Goal: Task Accomplishment & Management: Use online tool/utility

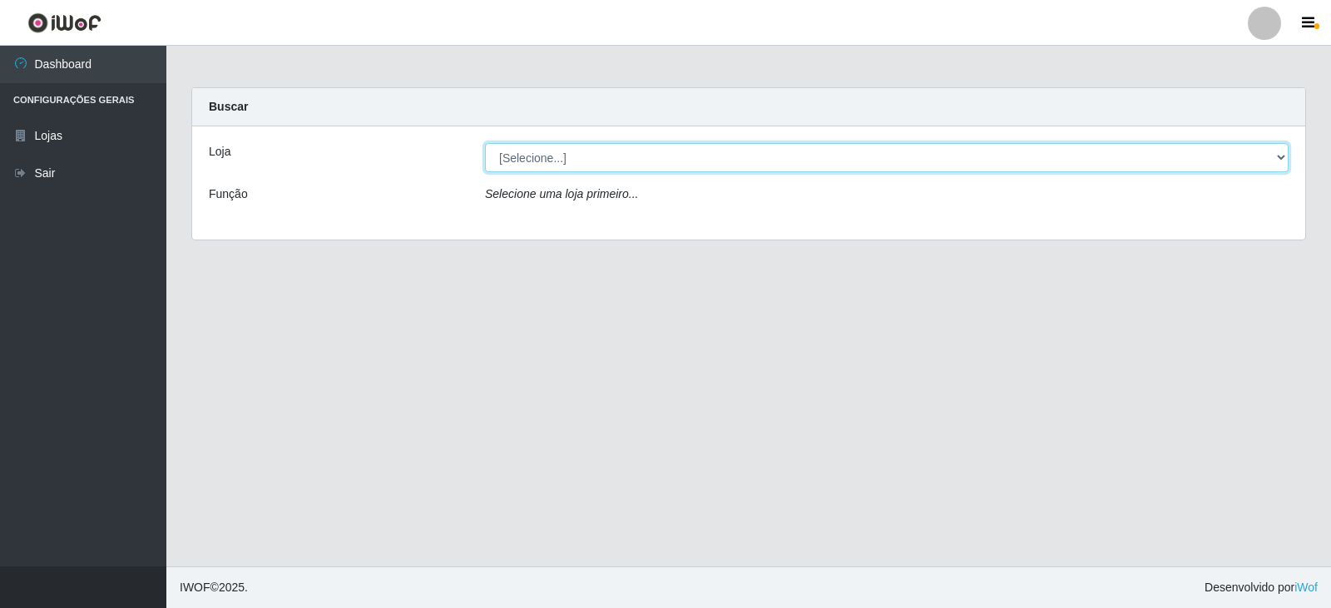
click at [1263, 150] on select "[Selecione...] SuperFácil Atacado - [GEOGRAPHIC_DATA]" at bounding box center [887, 157] width 804 height 29
select select "504"
click at [485, 143] on select "[Selecione...] SuperFácil Atacado - [GEOGRAPHIC_DATA]" at bounding box center [887, 157] width 804 height 29
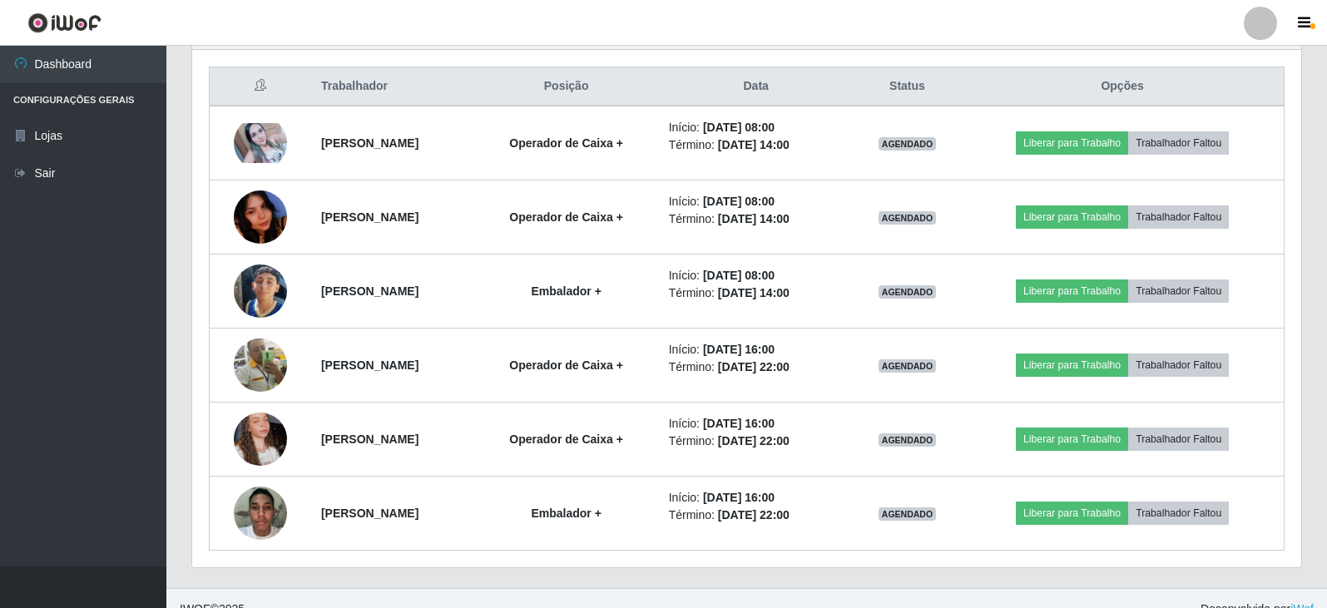
scroll to position [645, 0]
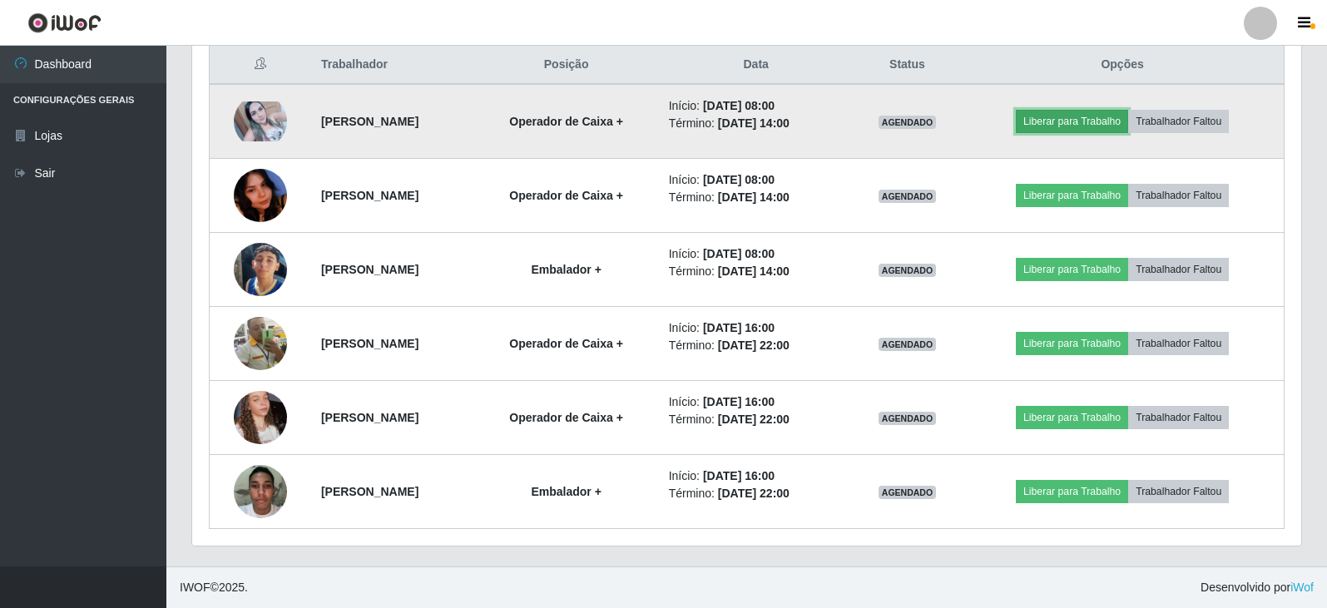
click at [1106, 128] on button "Liberar para Trabalho" at bounding box center [1072, 121] width 112 height 23
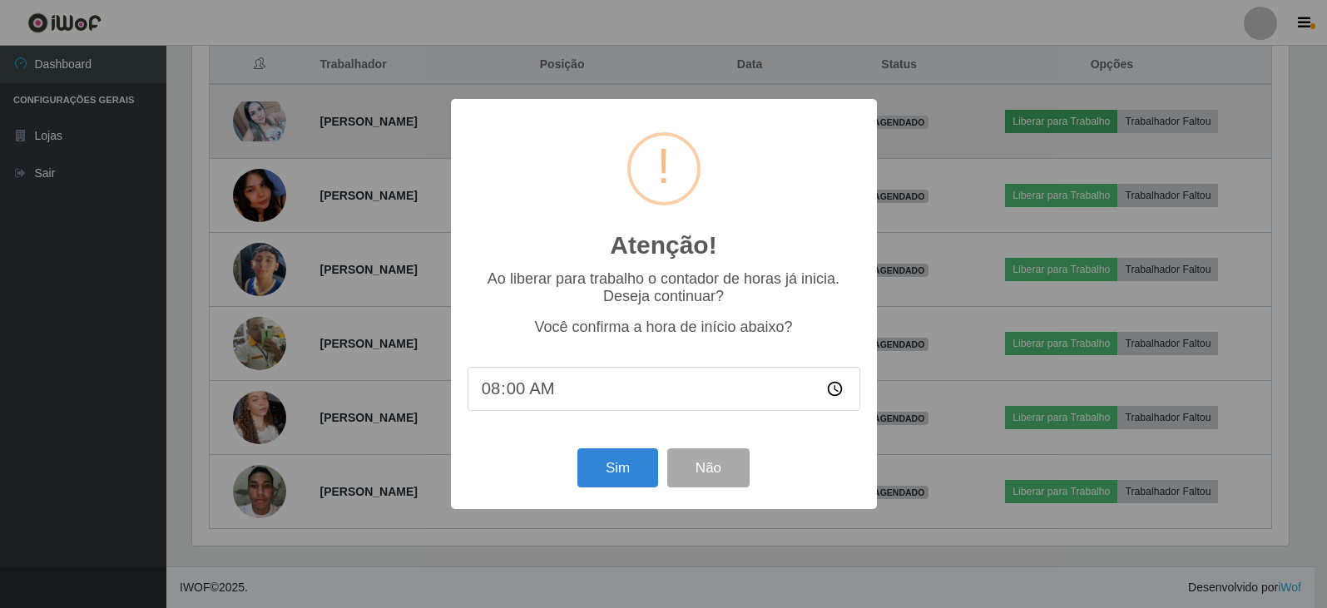
scroll to position [345, 1101]
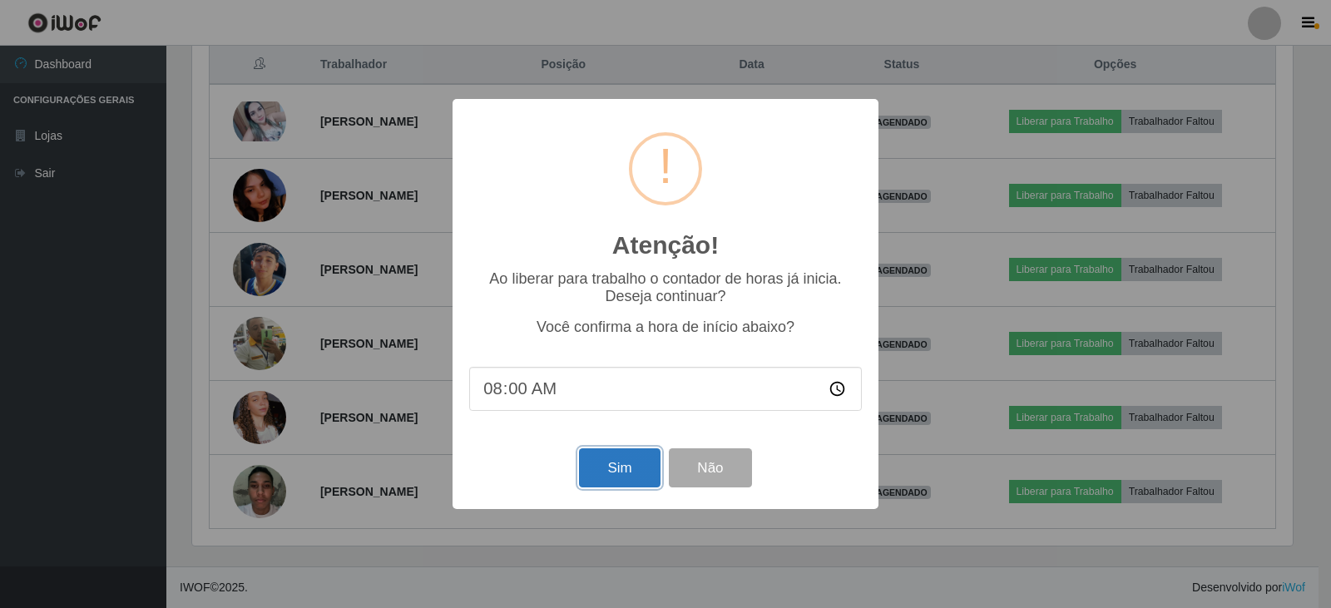
click at [646, 473] on button "Sim" at bounding box center [619, 467] width 81 height 39
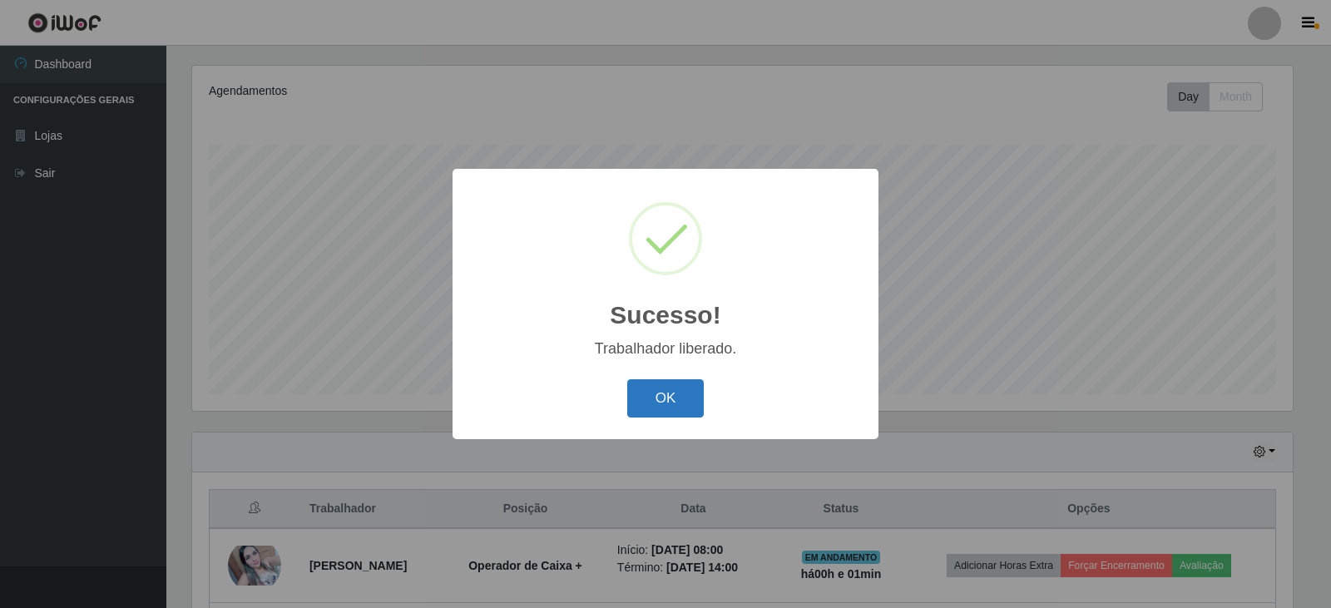
click at [685, 406] on button "OK" at bounding box center [665, 398] width 77 height 39
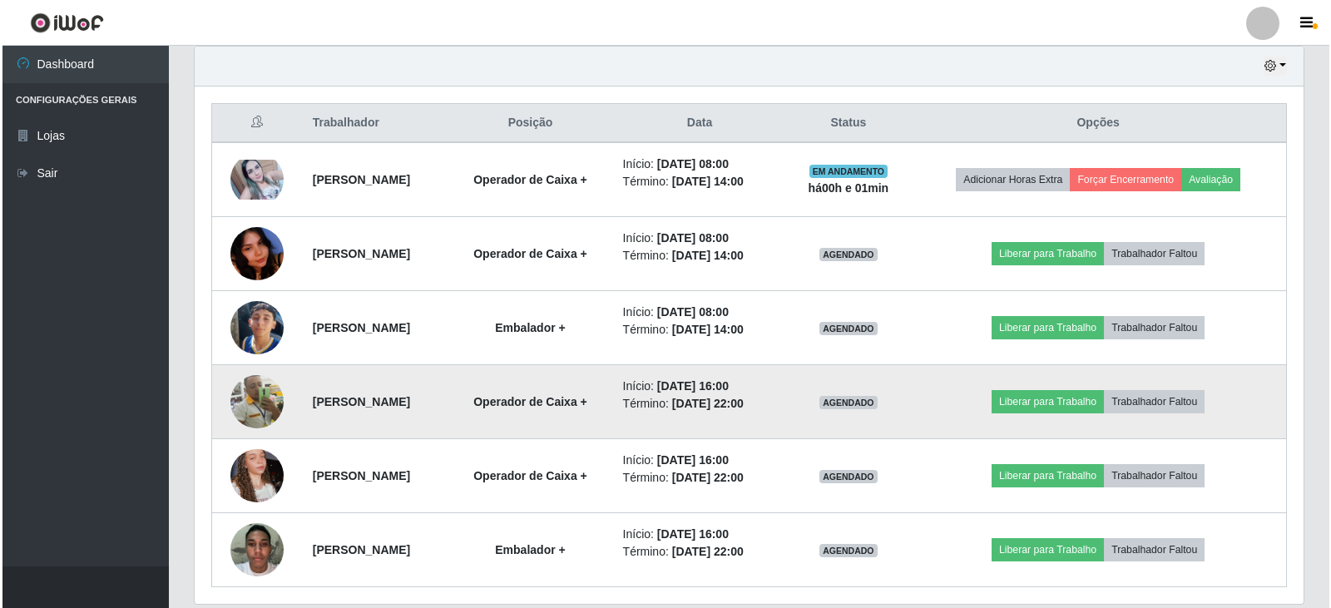
scroll to position [593, 0]
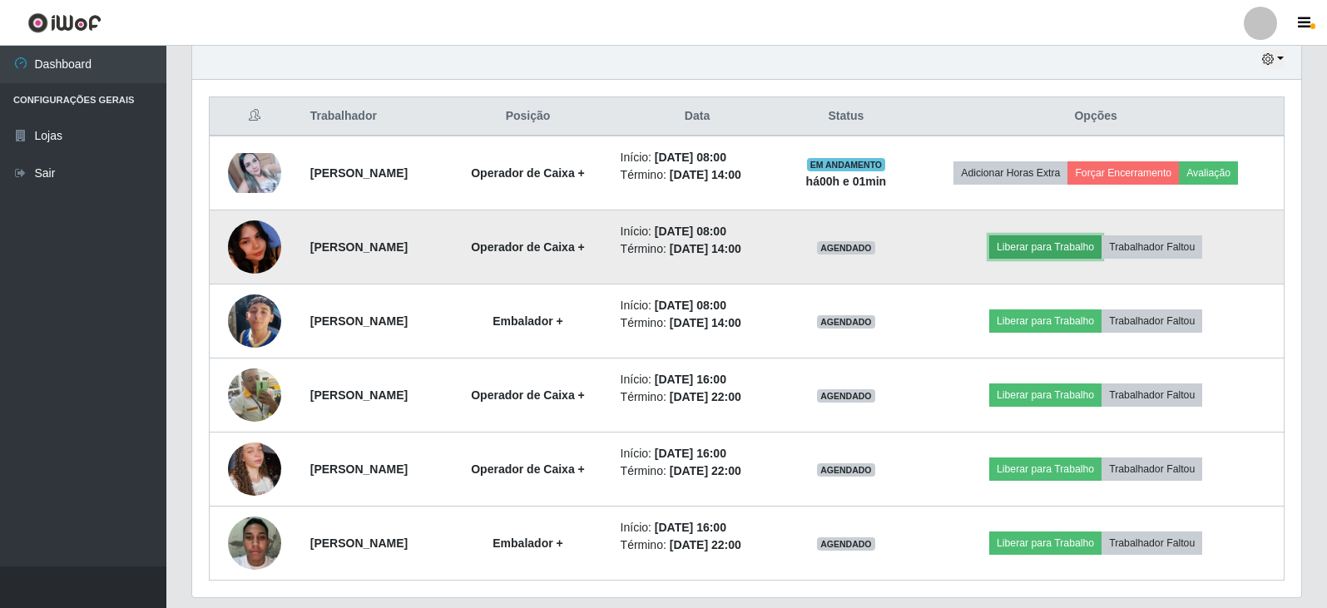
click at [1067, 250] on button "Liberar para Trabalho" at bounding box center [1045, 246] width 112 height 23
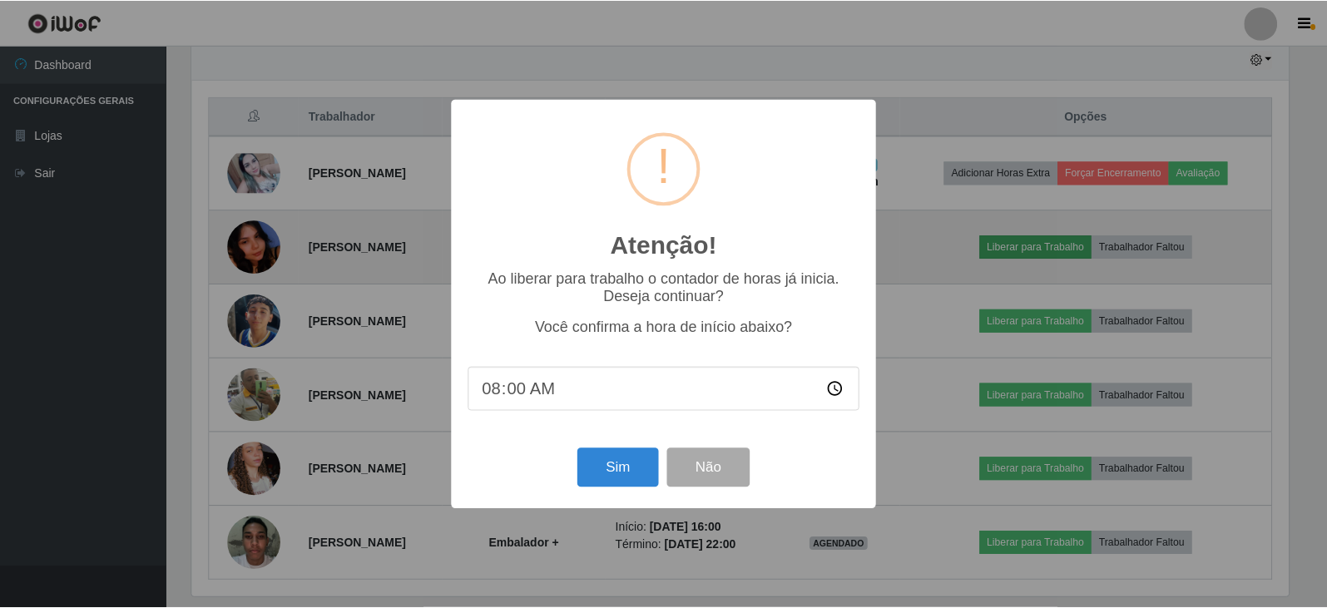
scroll to position [345, 1101]
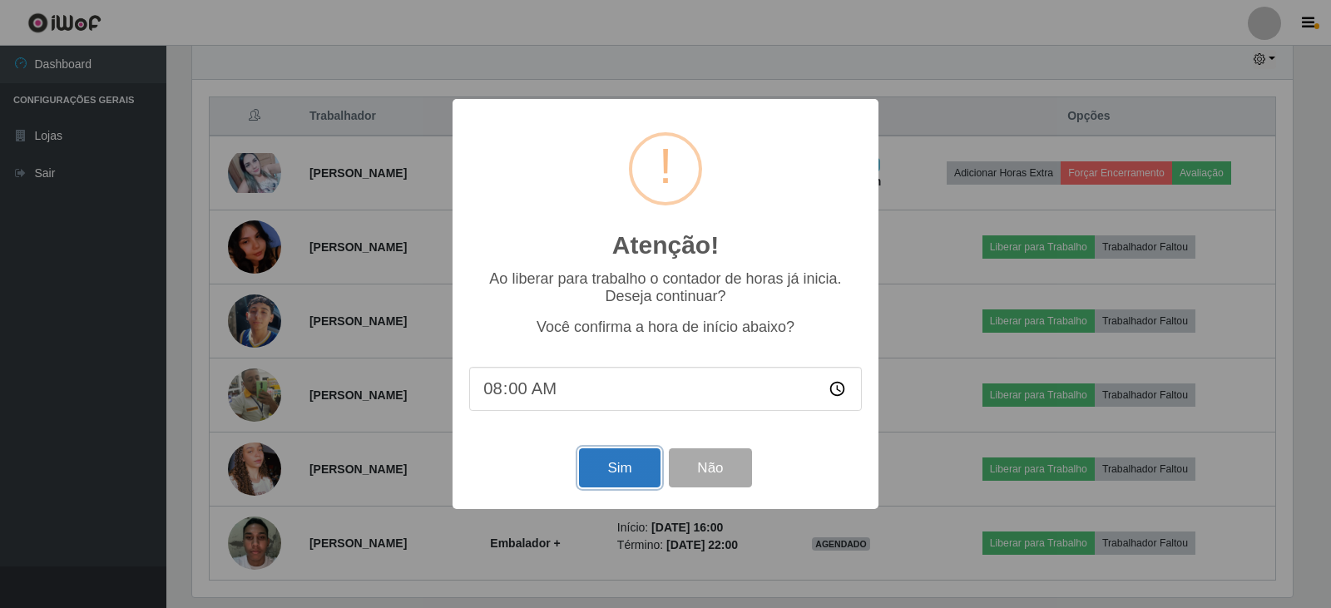
click at [589, 476] on button "Sim" at bounding box center [619, 467] width 81 height 39
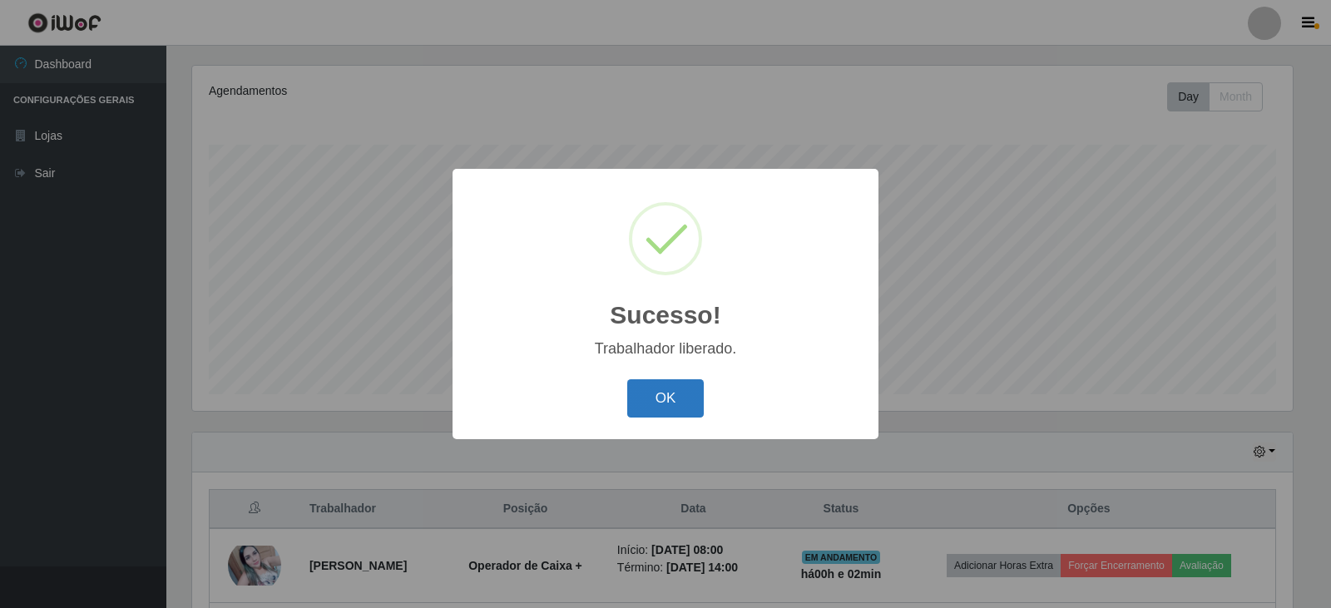
click at [651, 395] on button "OK" at bounding box center [665, 398] width 77 height 39
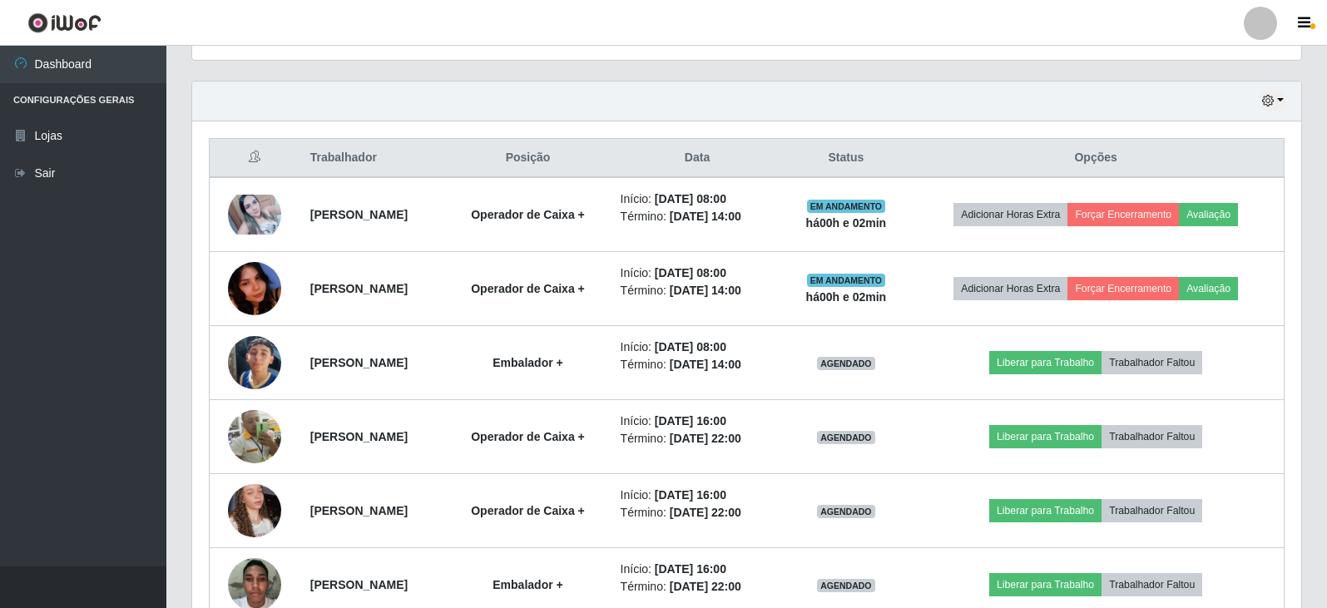
scroll to position [0, 0]
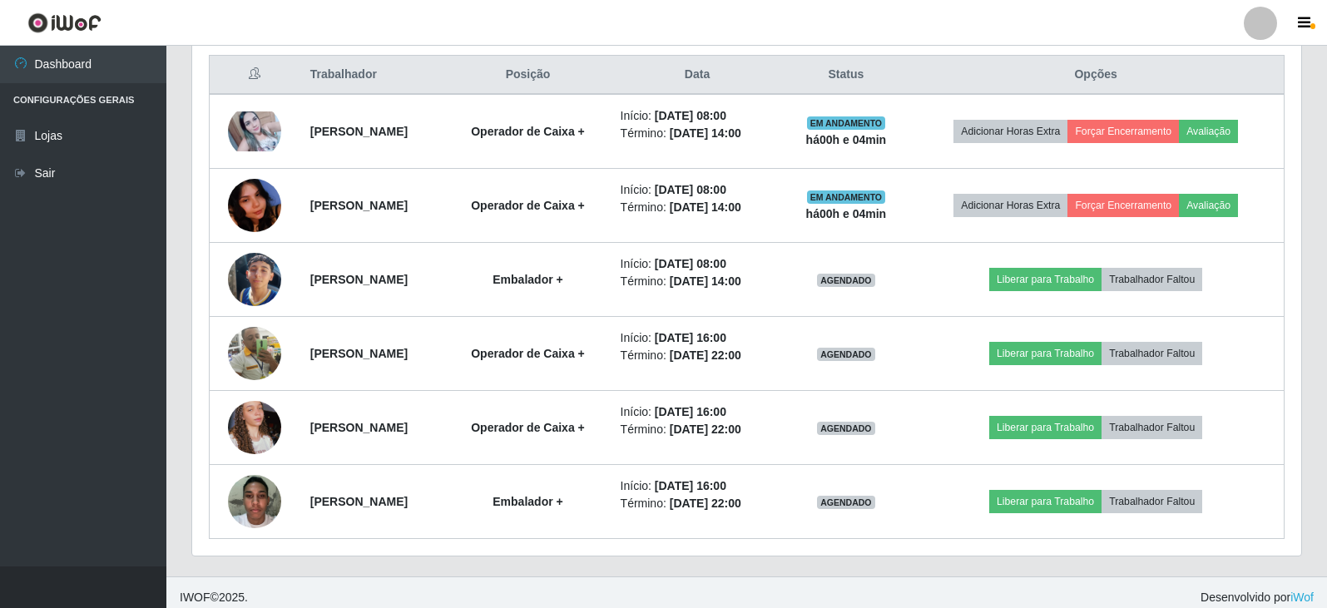
drag, startPoint x: 202, startPoint y: 647, endPoint x: 221, endPoint y: 647, distance: 19.1
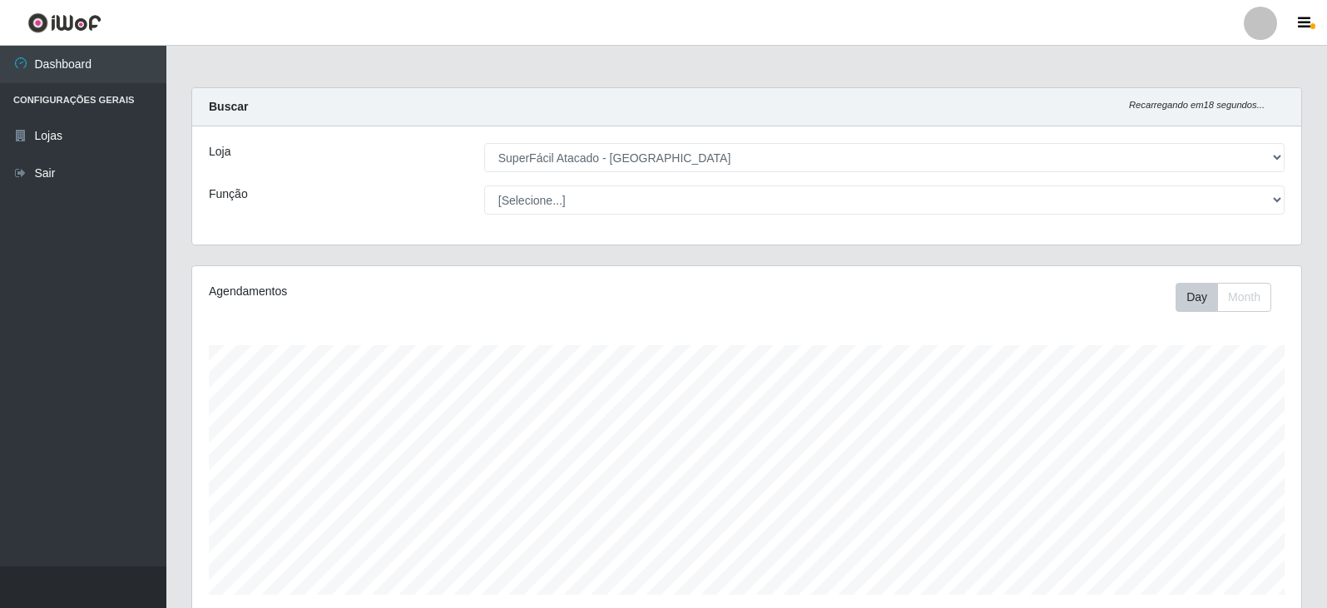
select select "504"
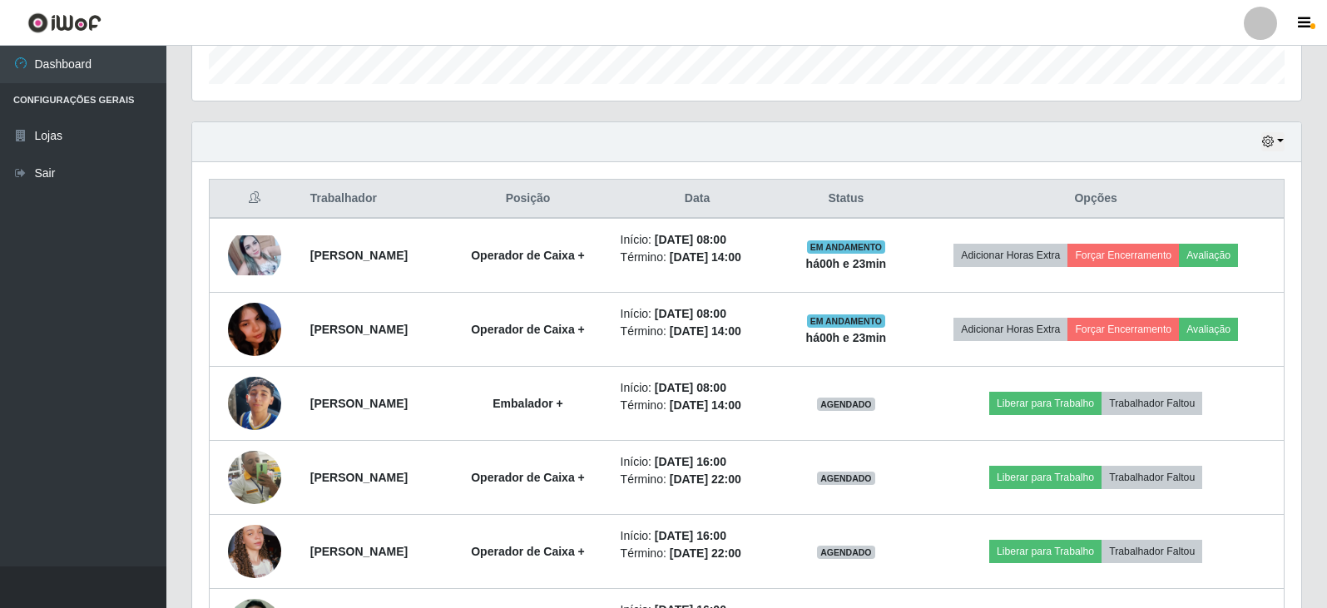
scroll to position [512, 0]
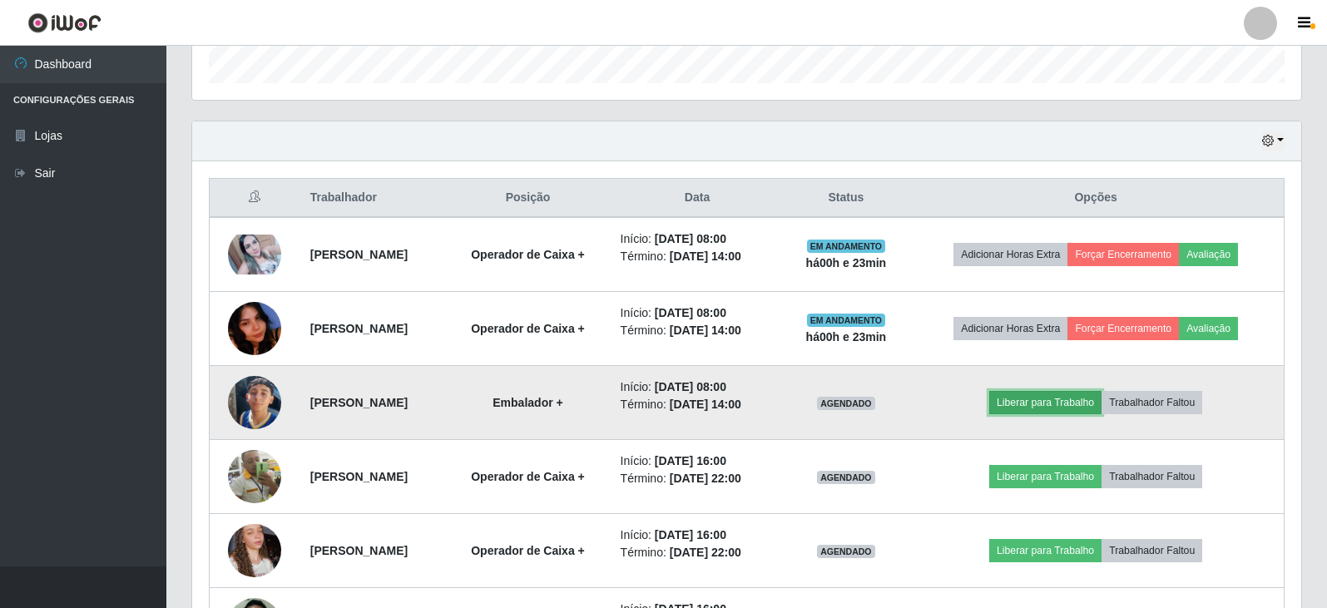
click at [1056, 409] on button "Liberar para Trabalho" at bounding box center [1045, 402] width 112 height 23
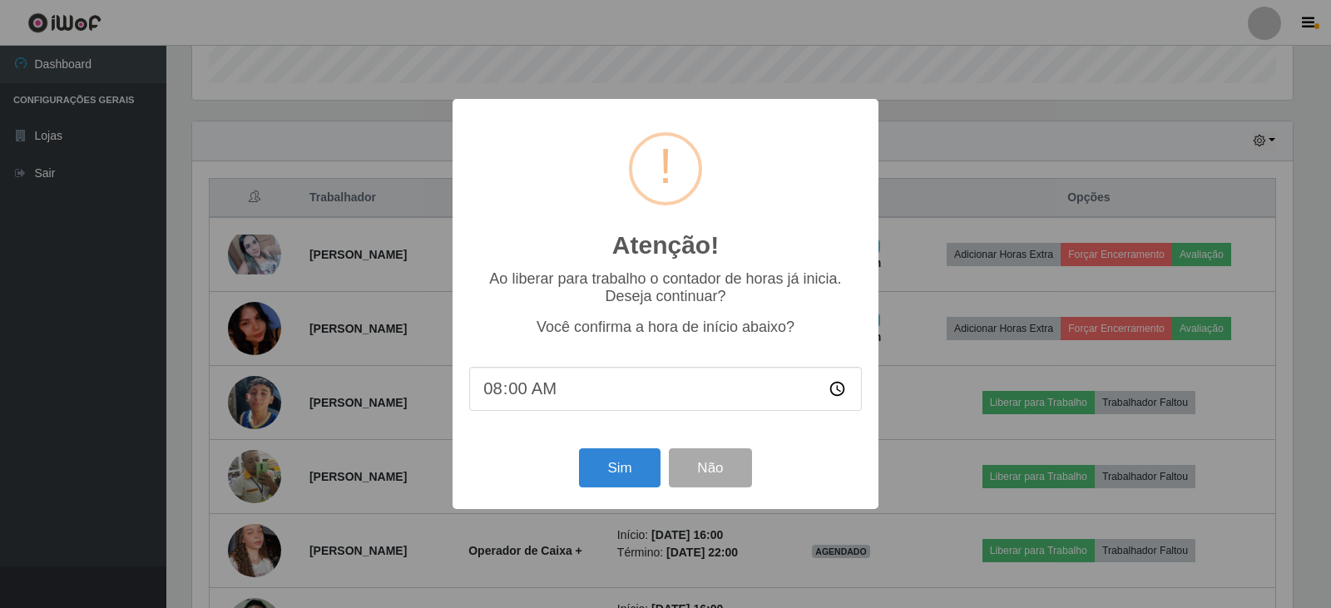
click at [576, 411] on input "08:00" at bounding box center [665, 389] width 393 height 44
click at [574, 392] on input "08:00" at bounding box center [665, 389] width 393 height 44
drag, startPoint x: 495, startPoint y: 378, endPoint x: 508, endPoint y: 393, distance: 19.5
click at [496, 378] on input "08:00" at bounding box center [665, 389] width 393 height 44
click at [510, 397] on input "08:00" at bounding box center [665, 389] width 393 height 44
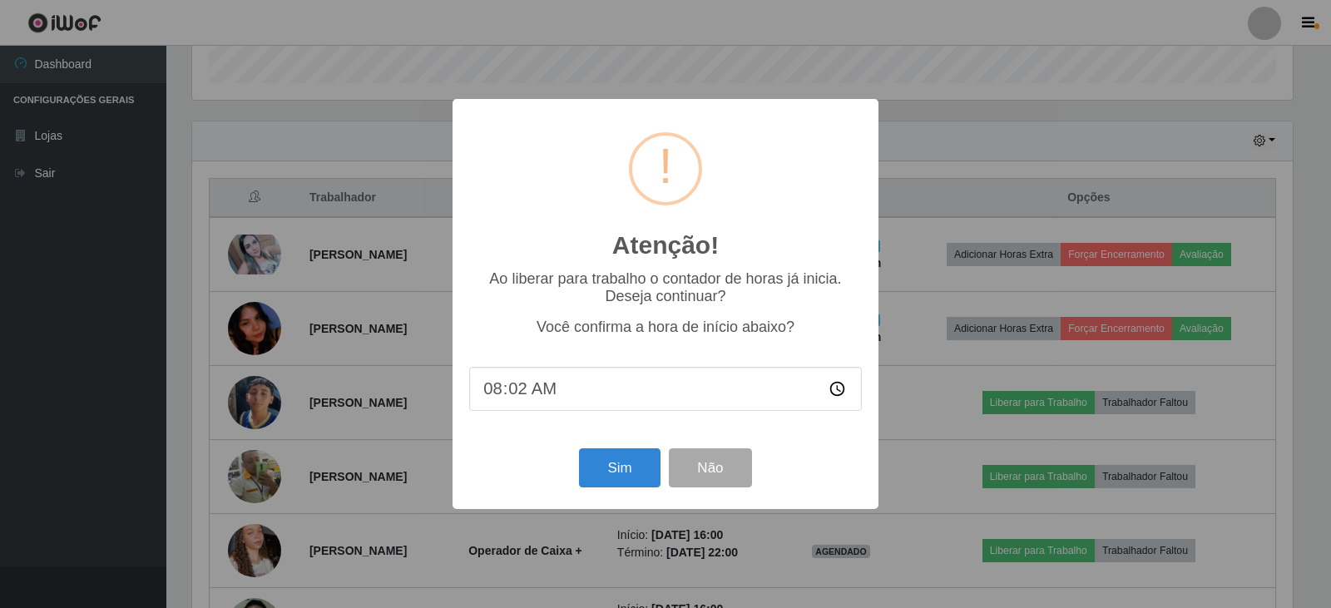
type input "08:23"
click at [626, 470] on button "Sim" at bounding box center [619, 467] width 81 height 39
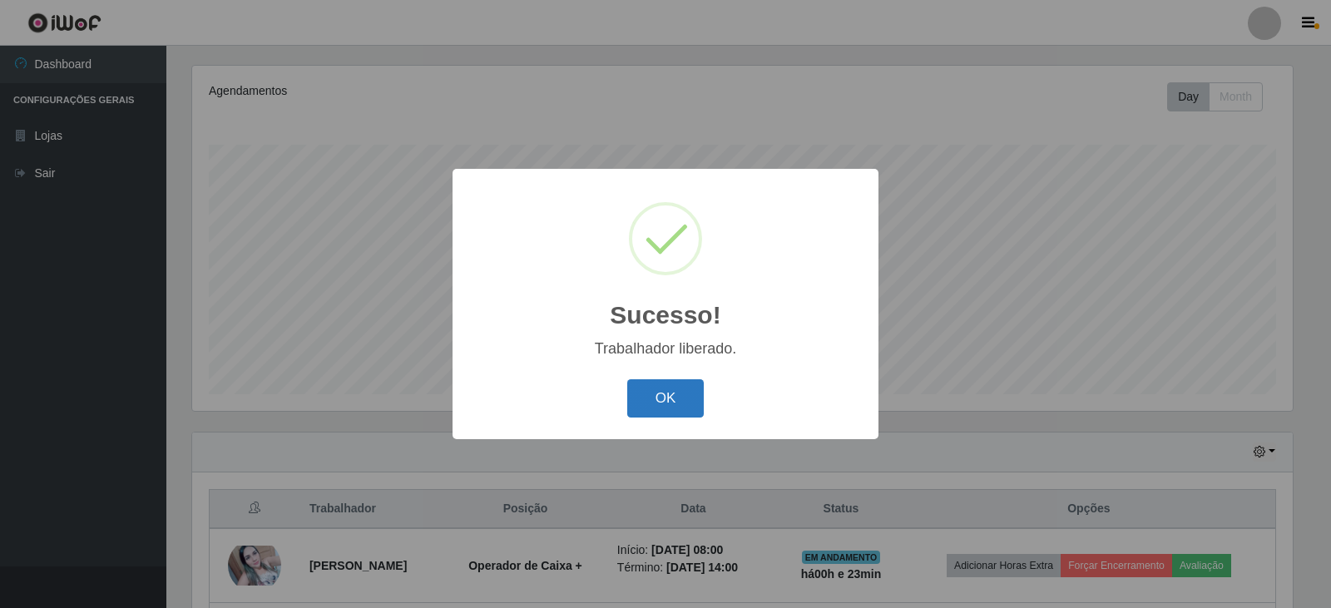
click at [681, 387] on button "OK" at bounding box center [665, 398] width 77 height 39
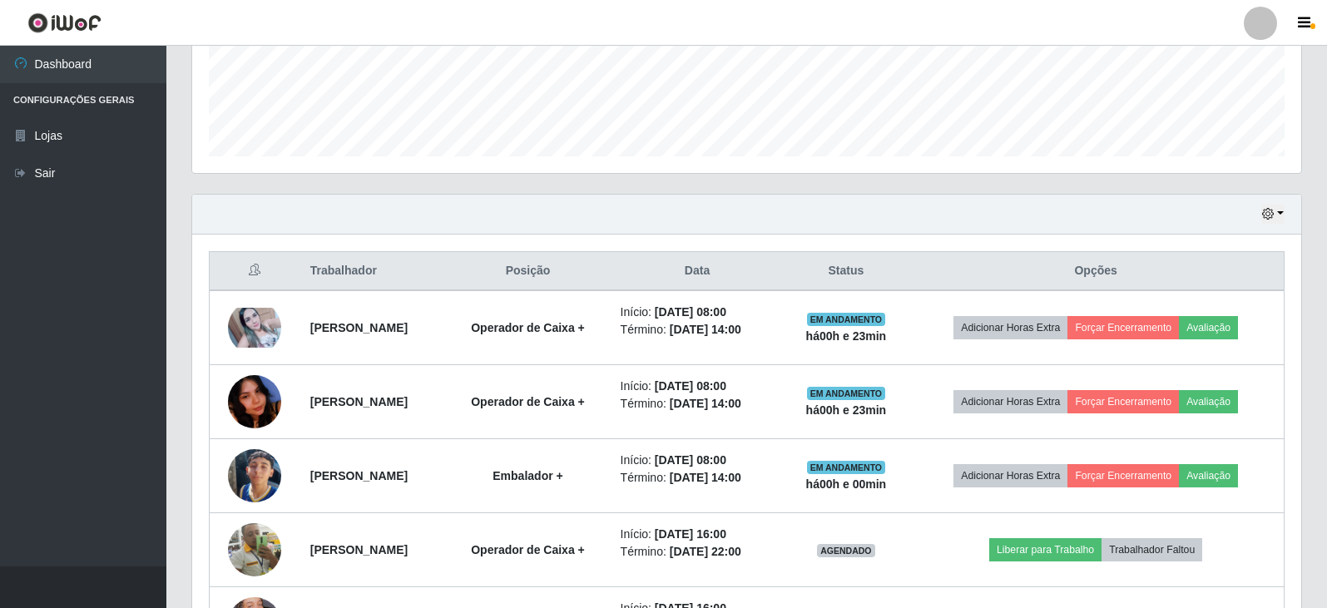
scroll to position [441, 0]
